Goal: Task Accomplishment & Management: Manage account settings

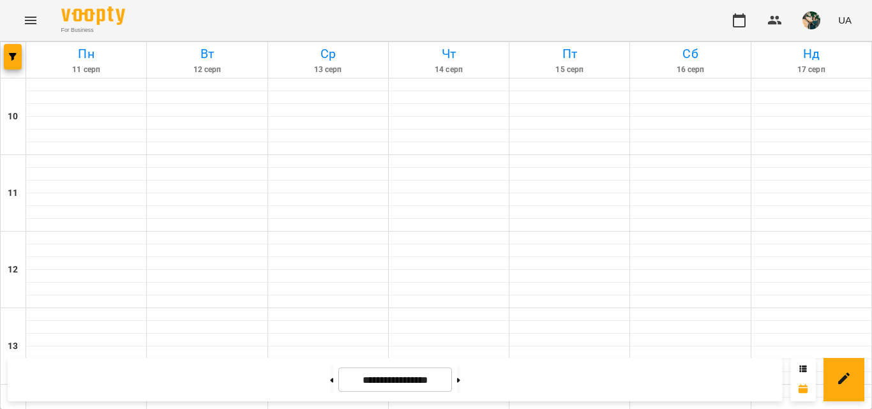
scroll to position [659, 0]
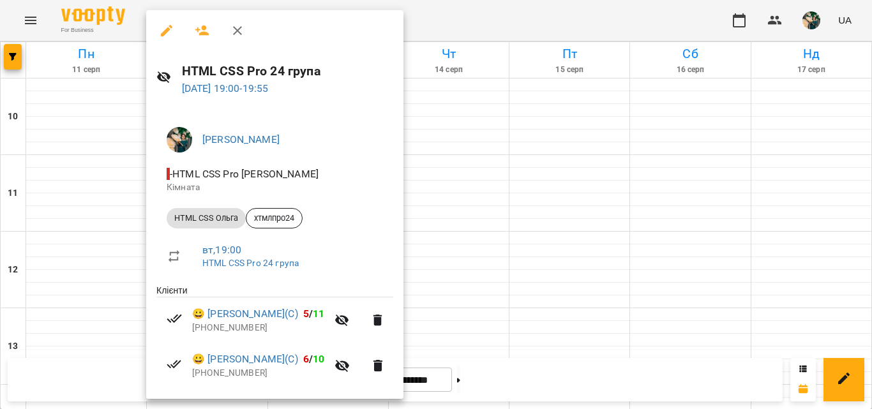
scroll to position [128, 0]
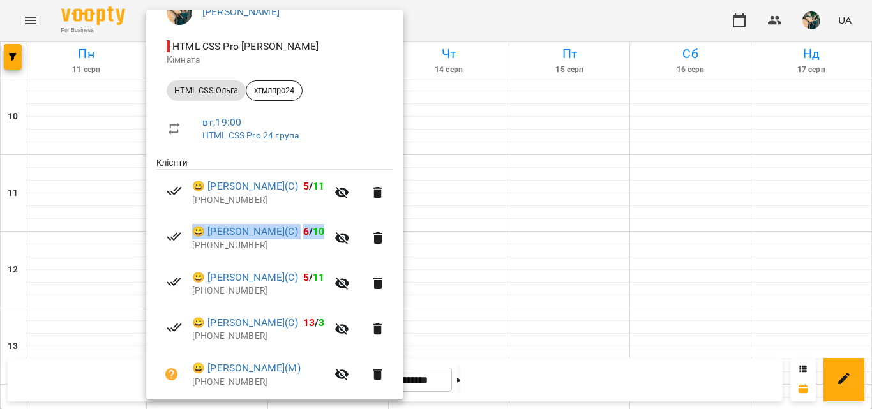
drag, startPoint x: 318, startPoint y: 228, endPoint x: 197, endPoint y: 225, distance: 121.3
click at [197, 225] on li "😀 [PERSON_NAME](С) 6 / 10 [PHONE_NUMBER]" at bounding box center [274, 237] width 237 height 45
drag, startPoint x: 267, startPoint y: 244, endPoint x: 209, endPoint y: 228, distance: 60.4
click at [209, 228] on div "😀 [PERSON_NAME](С) 6 / 10 [PHONE_NUMBER]" at bounding box center [259, 237] width 135 height 27
copy div "[PERSON_NAME](С) 6 / 10 [PHONE_NUMBER]"
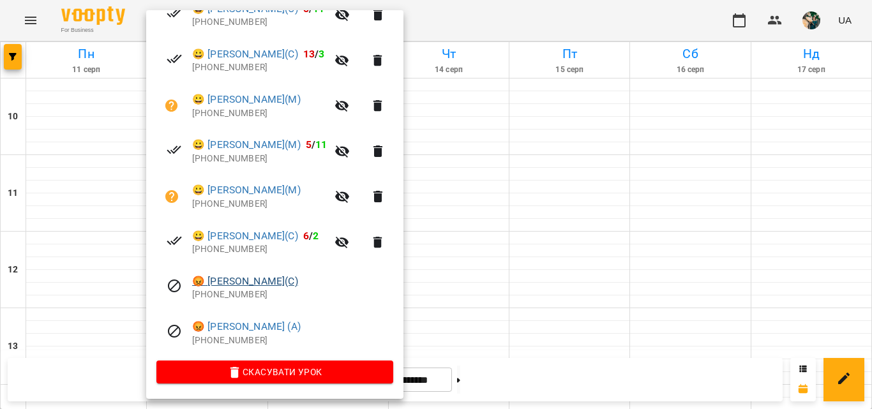
scroll to position [334, 0]
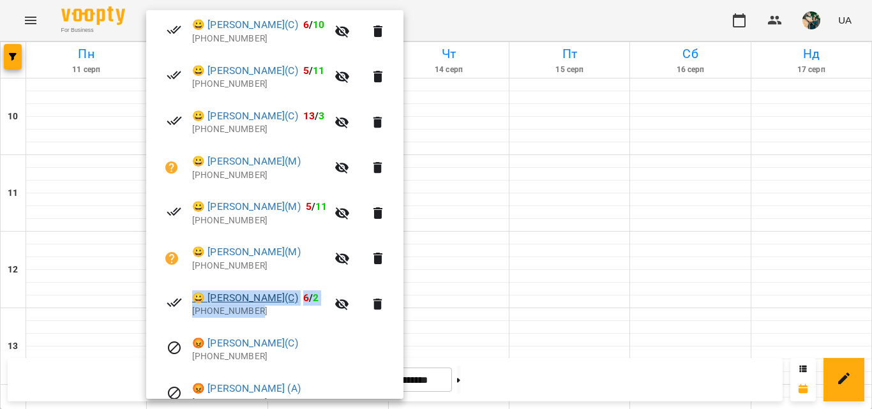
drag, startPoint x: 270, startPoint y: 319, endPoint x: 198, endPoint y: 294, distance: 75.7
click at [198, 294] on li "😀 [PERSON_NAME](С) 6 / 2 [PHONE_NUMBER]" at bounding box center [274, 303] width 237 height 45
copy div "😀 [PERSON_NAME](С) 6 / 2 [PHONE_NUMBER]"
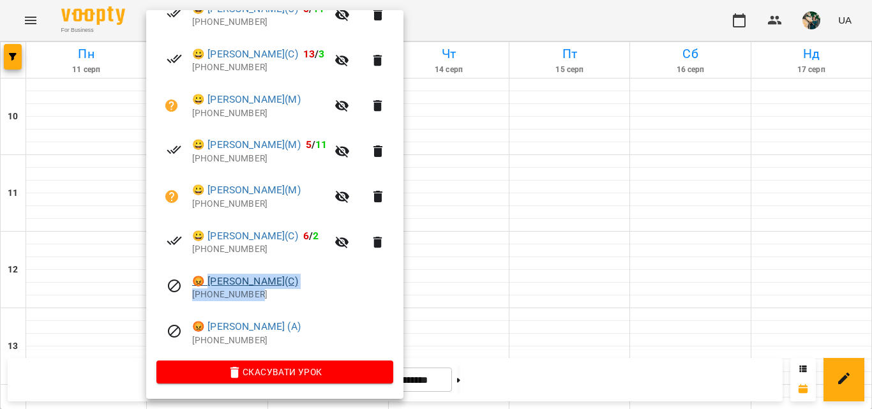
drag, startPoint x: 257, startPoint y: 292, endPoint x: 210, endPoint y: 285, distance: 47.7
click at [210, 285] on div "😡 [PERSON_NAME](С) [PHONE_NUMBER]" at bounding box center [292, 287] width 201 height 27
copy div "[PERSON_NAME](С) [PHONE_NUMBER]"
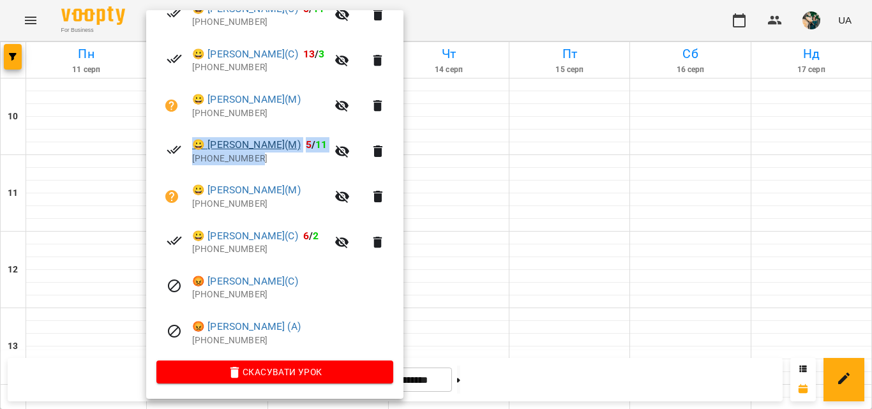
drag, startPoint x: 258, startPoint y: 162, endPoint x: 198, endPoint y: 146, distance: 61.6
click at [198, 145] on div "😀 [PERSON_NAME](М) 5 / 11 [PHONE_NUMBER]" at bounding box center [259, 150] width 135 height 27
copy div "😀 [PERSON_NAME](М) 5 / 11 [PHONE_NUMBER]"
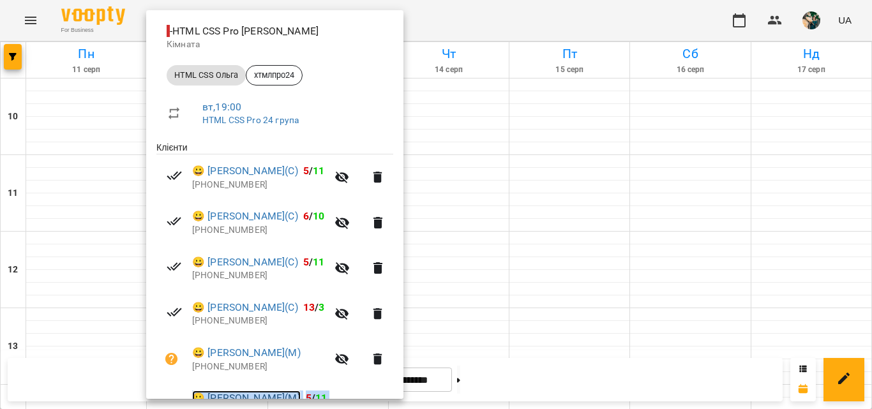
scroll to position [207, 0]
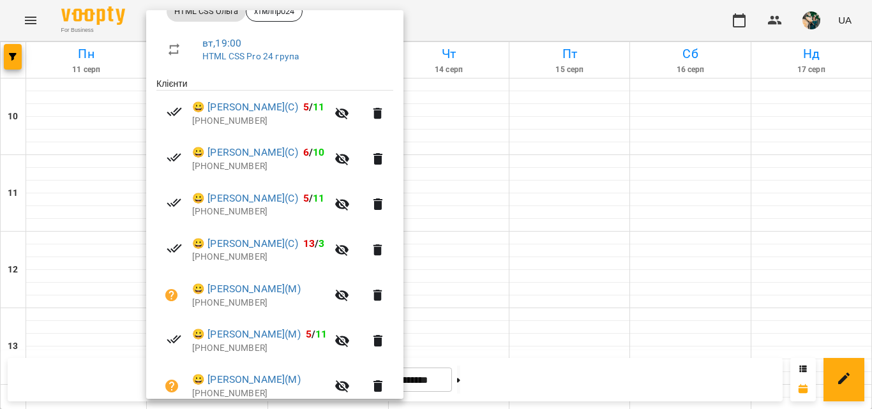
click at [580, 204] on div at bounding box center [436, 204] width 872 height 409
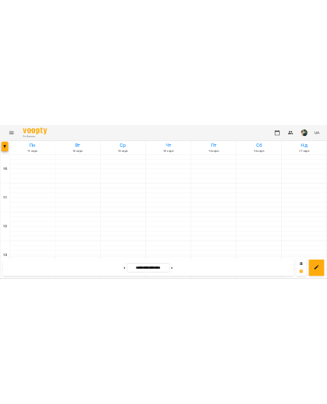
scroll to position [722, 0]
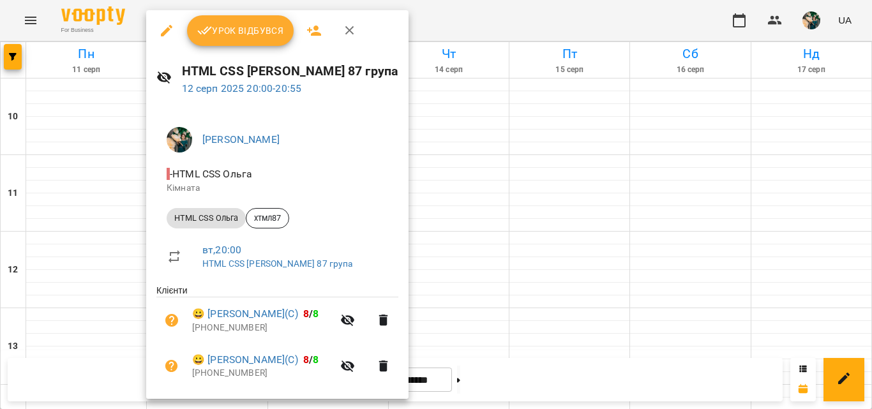
click at [249, 26] on span "Урок відбувся" at bounding box center [240, 30] width 87 height 15
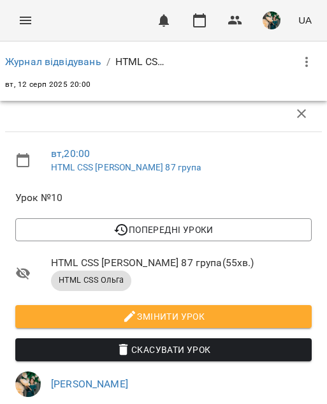
scroll to position [447, 0]
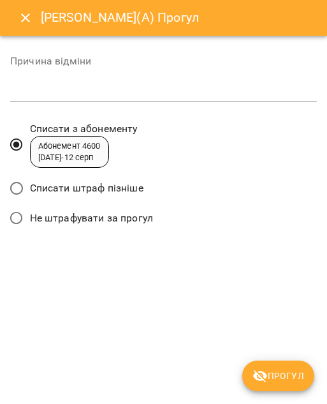
click at [121, 177] on label "Списати штраф пізніше" at bounding box center [73, 188] width 140 height 27
click at [269, 376] on span "Прогул" at bounding box center [279, 375] width 52 height 15
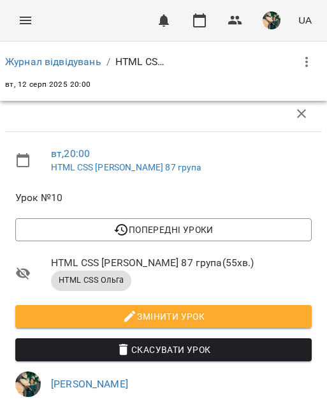
scroll to position [511, 0]
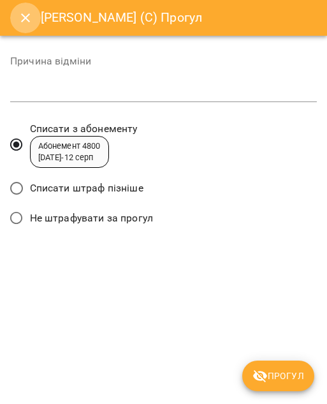
click at [20, 15] on icon "Close" at bounding box center [25, 17] width 15 height 15
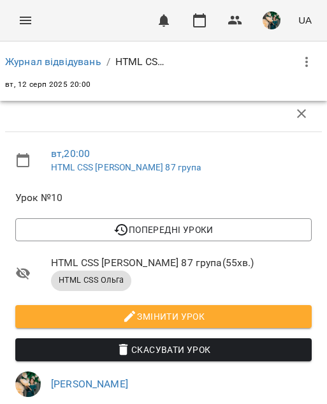
scroll to position [638, 0]
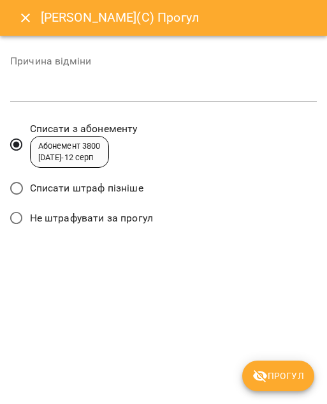
click at [105, 181] on span "Списати штраф пізніше" at bounding box center [87, 188] width 114 height 15
click at [273, 372] on span "Прогул" at bounding box center [279, 375] width 52 height 15
click at [273, 372] on div "[PERSON_NAME](С) Прогул Причина відміни * Списати з абонементу Абонемент 3800 […" at bounding box center [163, 202] width 327 height 404
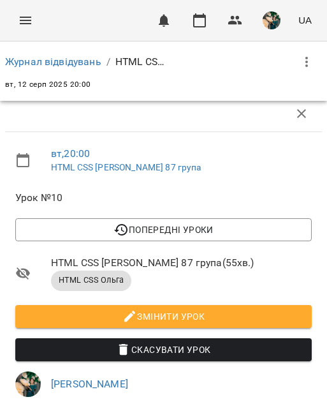
scroll to position [228, 0]
click at [64, 57] on link "Журнал відвідувань" at bounding box center [53, 62] width 96 height 12
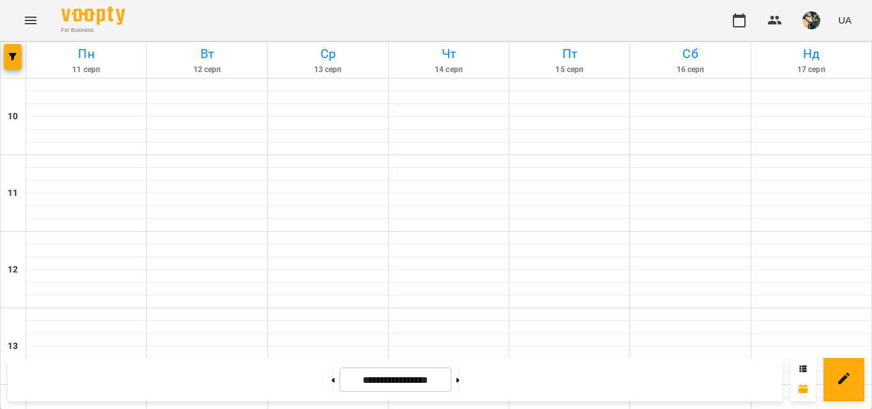
scroll to position [696, 0]
